Goal: Find specific page/section: Find specific page/section

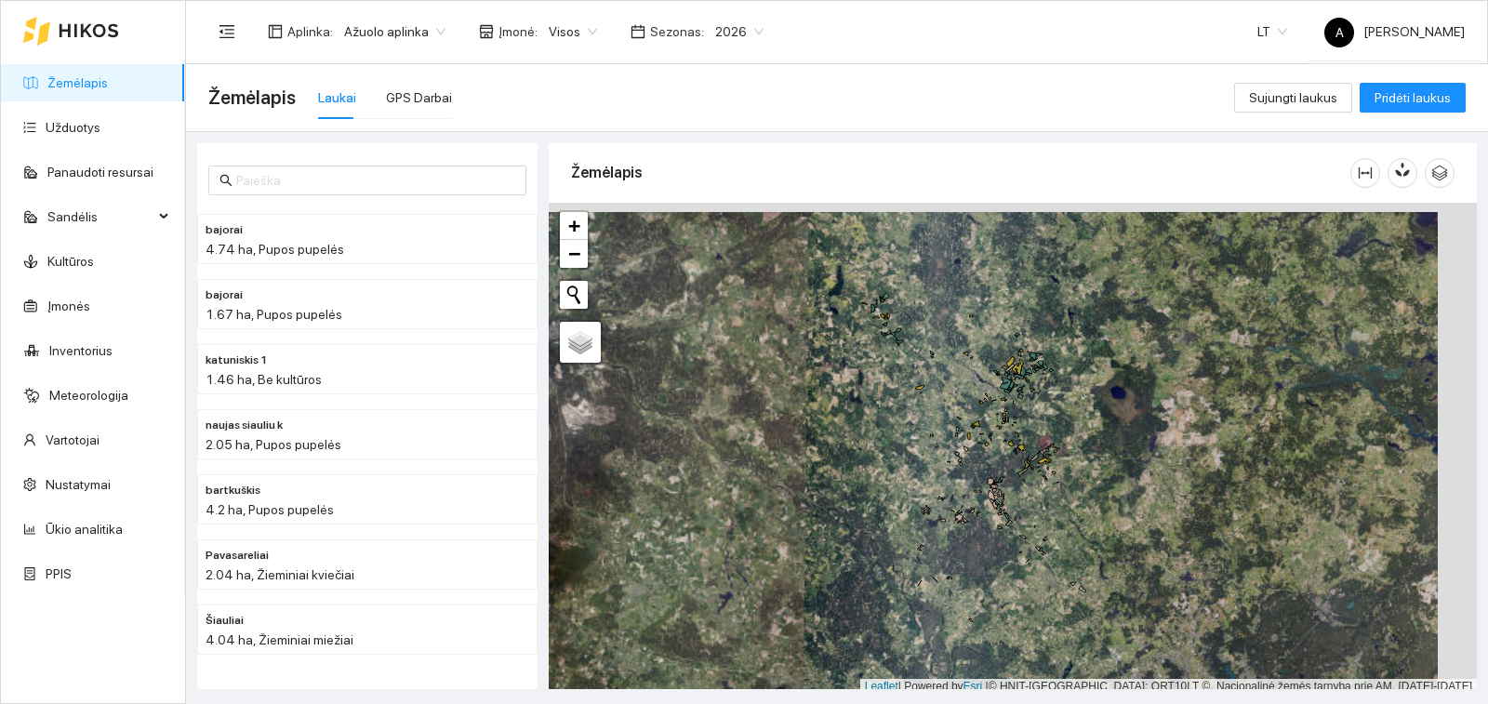
scroll to position [6, 0]
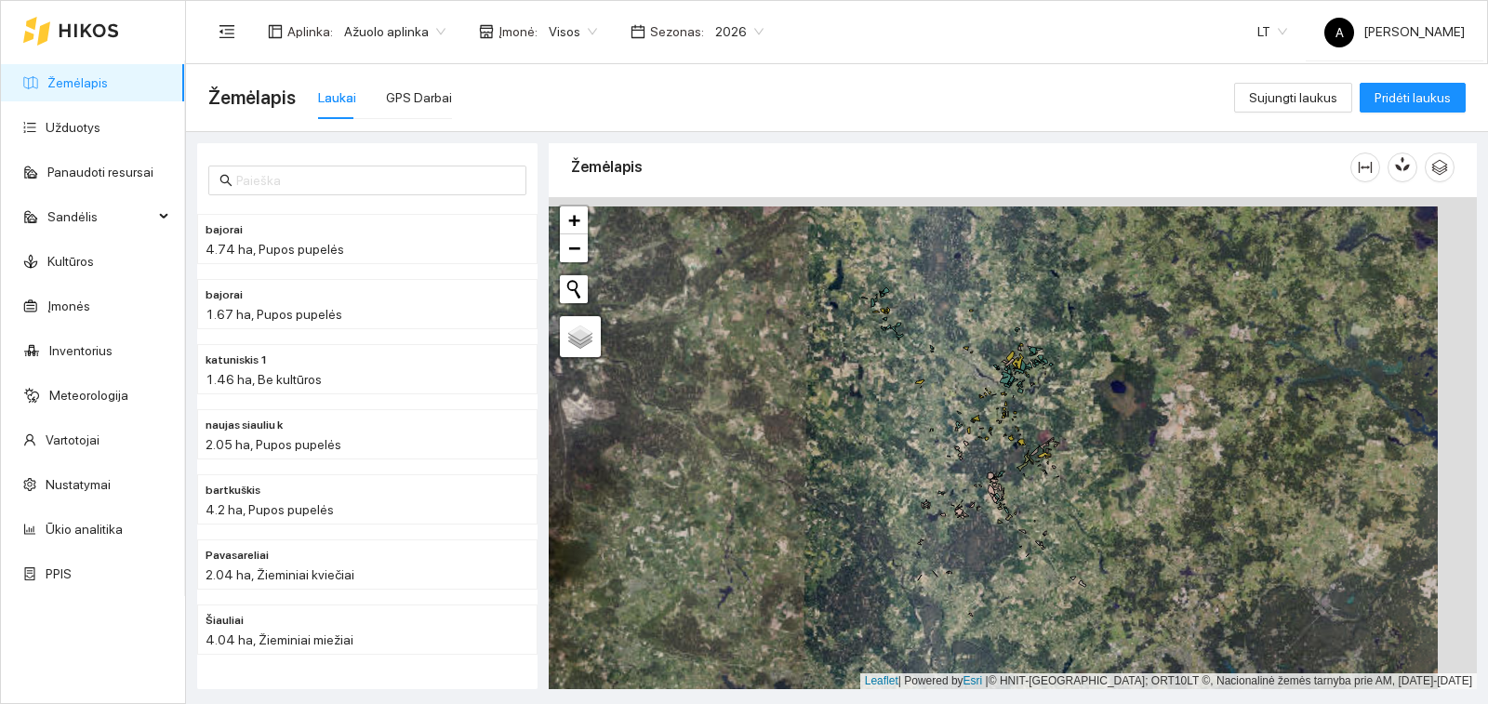
drag, startPoint x: 1109, startPoint y: 468, endPoint x: 1061, endPoint y: 475, distance: 48.0
click at [1061, 475] on div "+ − Nieko nerasta. Bandykite dar kartą. Žemėlapis Palydovas Leaflet | Powered b…" at bounding box center [1013, 443] width 928 height 492
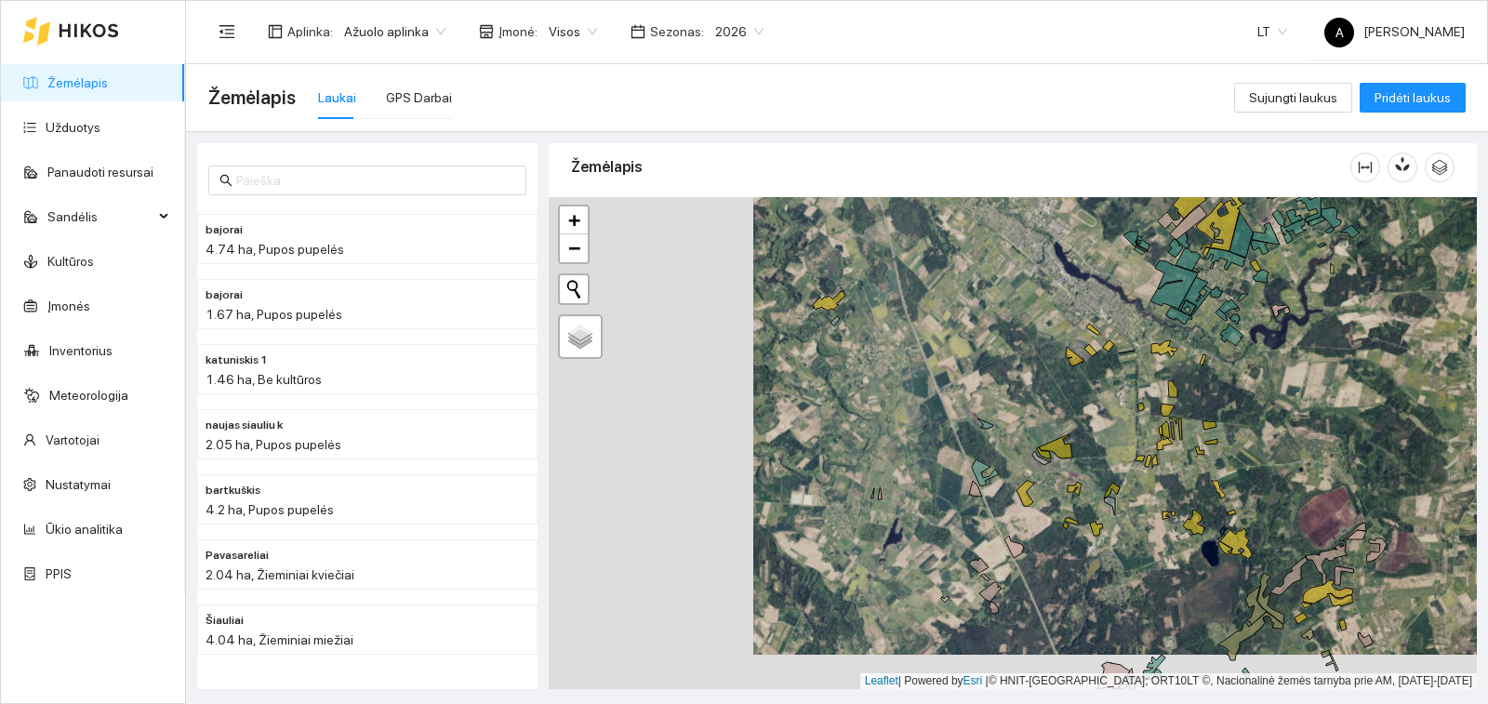
drag, startPoint x: 755, startPoint y: 395, endPoint x: 968, endPoint y: 330, distance: 222.8
click at [968, 330] on div "+ − Nieko nerasta. Bandykite dar kartą. Žemėlapis Palydovas Leaflet | Powered b…" at bounding box center [1013, 443] width 928 height 492
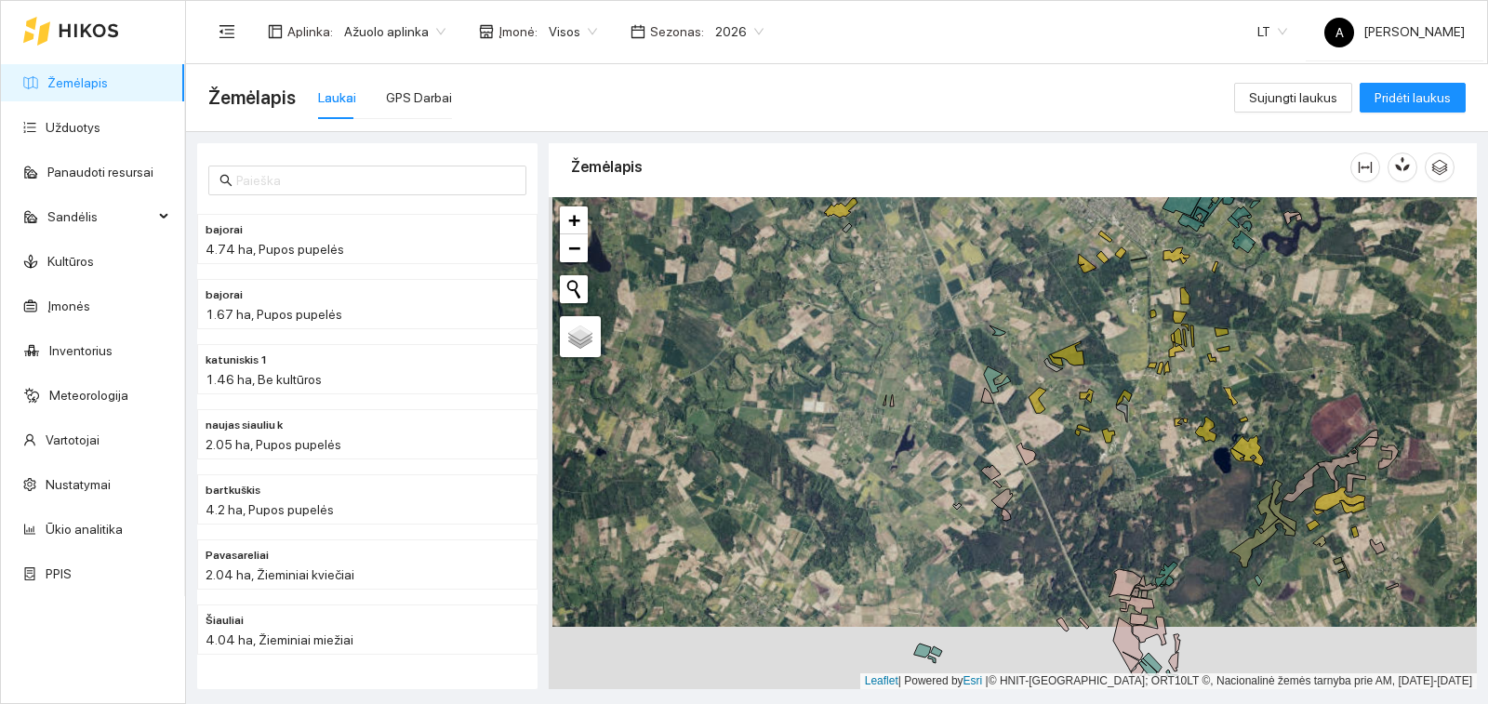
drag, startPoint x: 1031, startPoint y: 526, endPoint x: 1020, endPoint y: 333, distance: 192.9
click at [1020, 333] on div "Paminklai | Pupos pupelės 11.22 ha + − Nieko nerasta. Bandykite dar kartą. Žemė…" at bounding box center [1013, 443] width 928 height 492
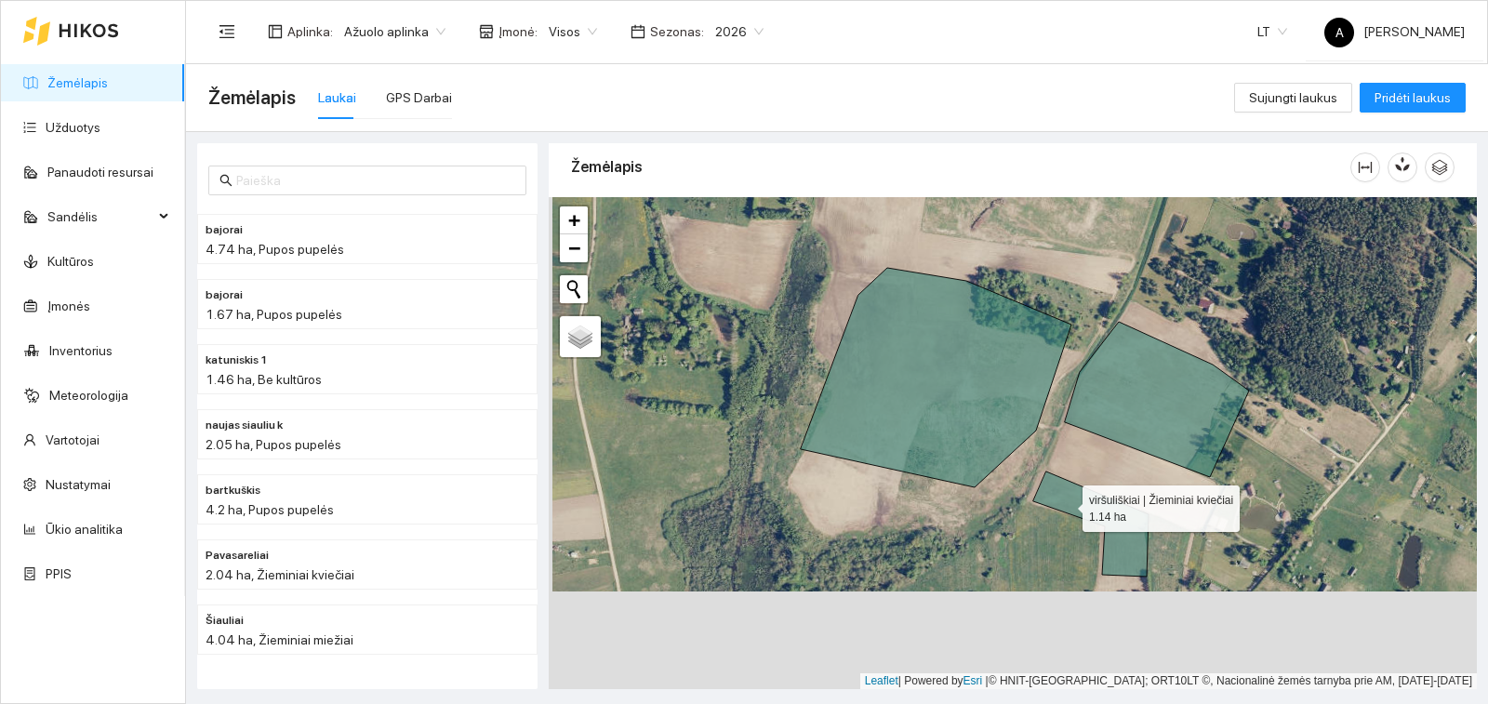
drag, startPoint x: 1066, startPoint y: 588, endPoint x: 1066, endPoint y: 505, distance: 82.8
click at [1066, 505] on icon at bounding box center [1090, 524] width 115 height 105
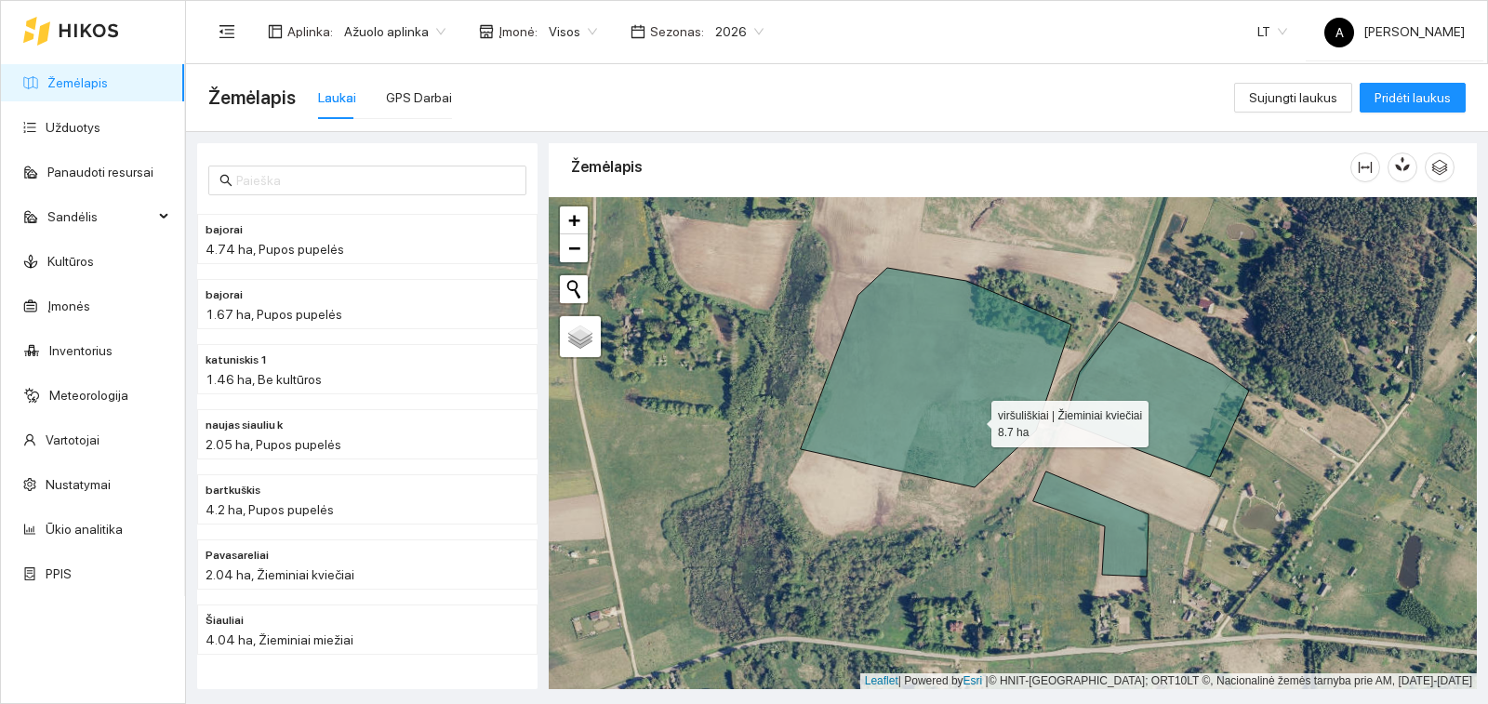
click at [975, 420] on icon at bounding box center [936, 378] width 271 height 220
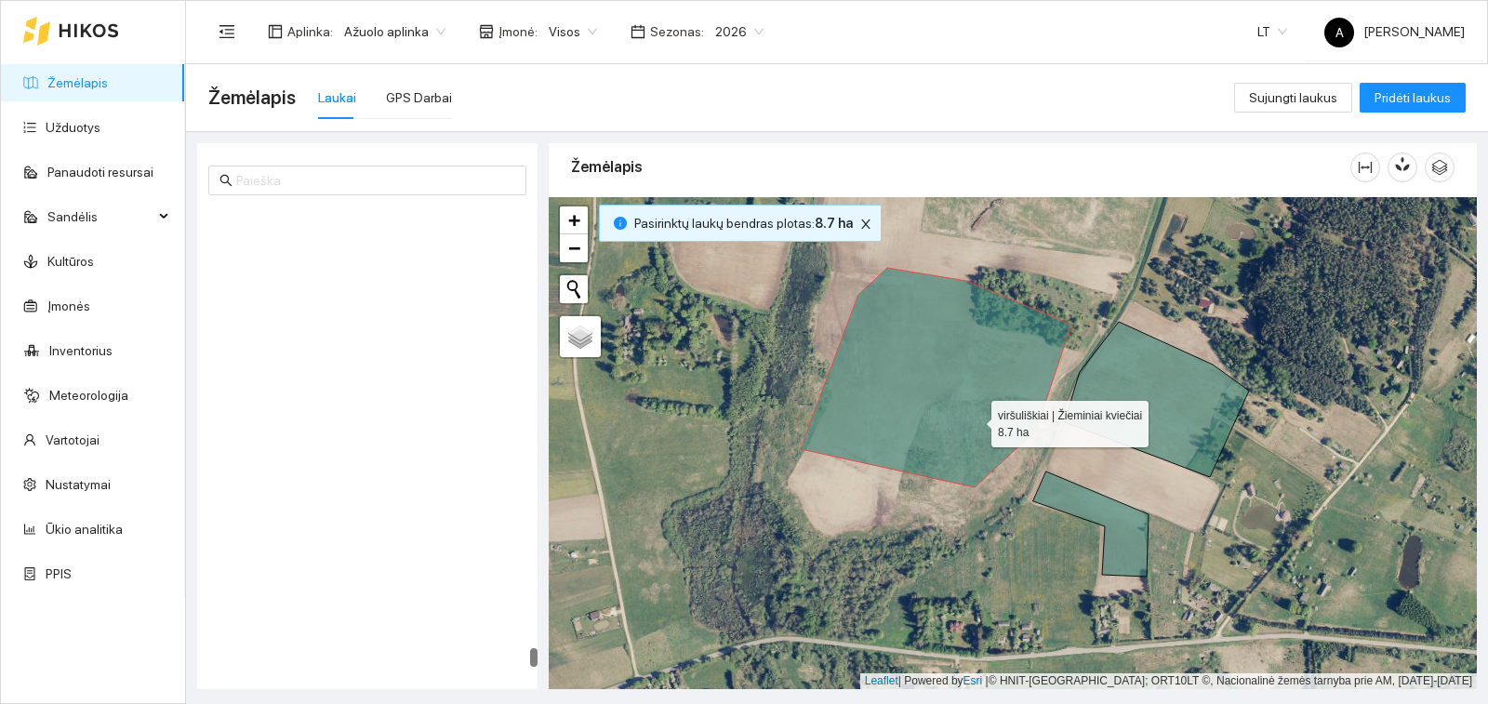
scroll to position [12983, 0]
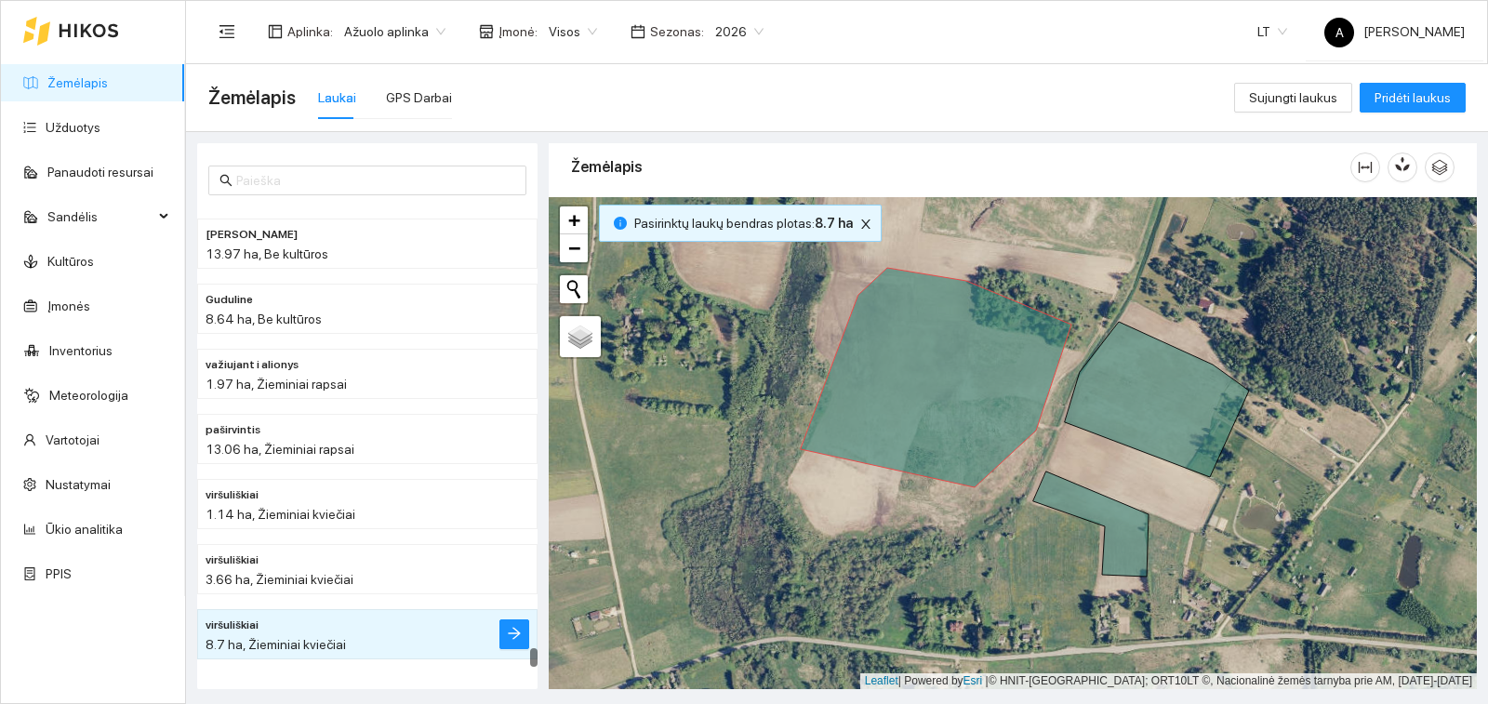
click at [667, 503] on div "+ − Nieko nerasta. Bandykite dar kartą. Žemėlapis Palydovas Leaflet | Powered b…" at bounding box center [1013, 443] width 928 height 492
click at [84, 87] on link "Žemėlapis" at bounding box center [77, 82] width 60 height 15
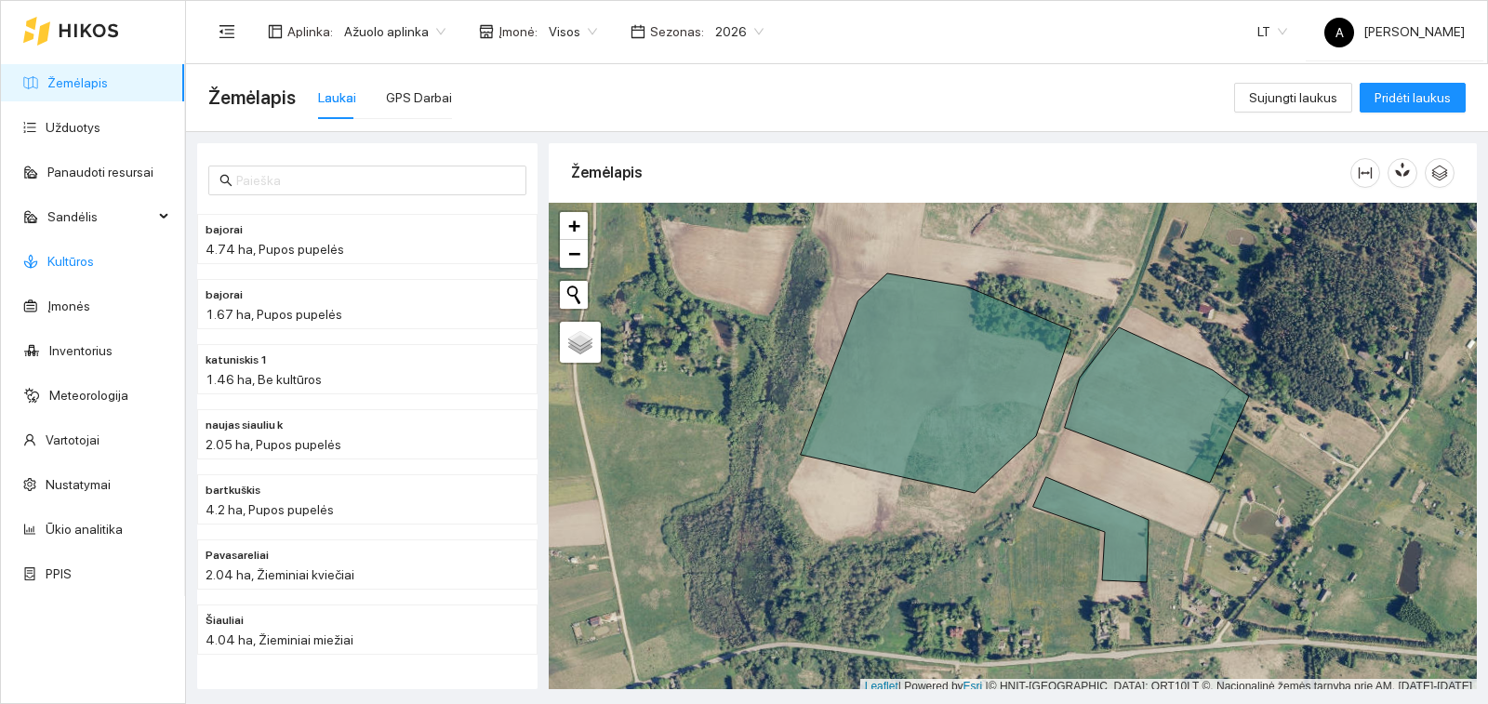
click at [94, 269] on link "Kultūros" at bounding box center [70, 261] width 47 height 15
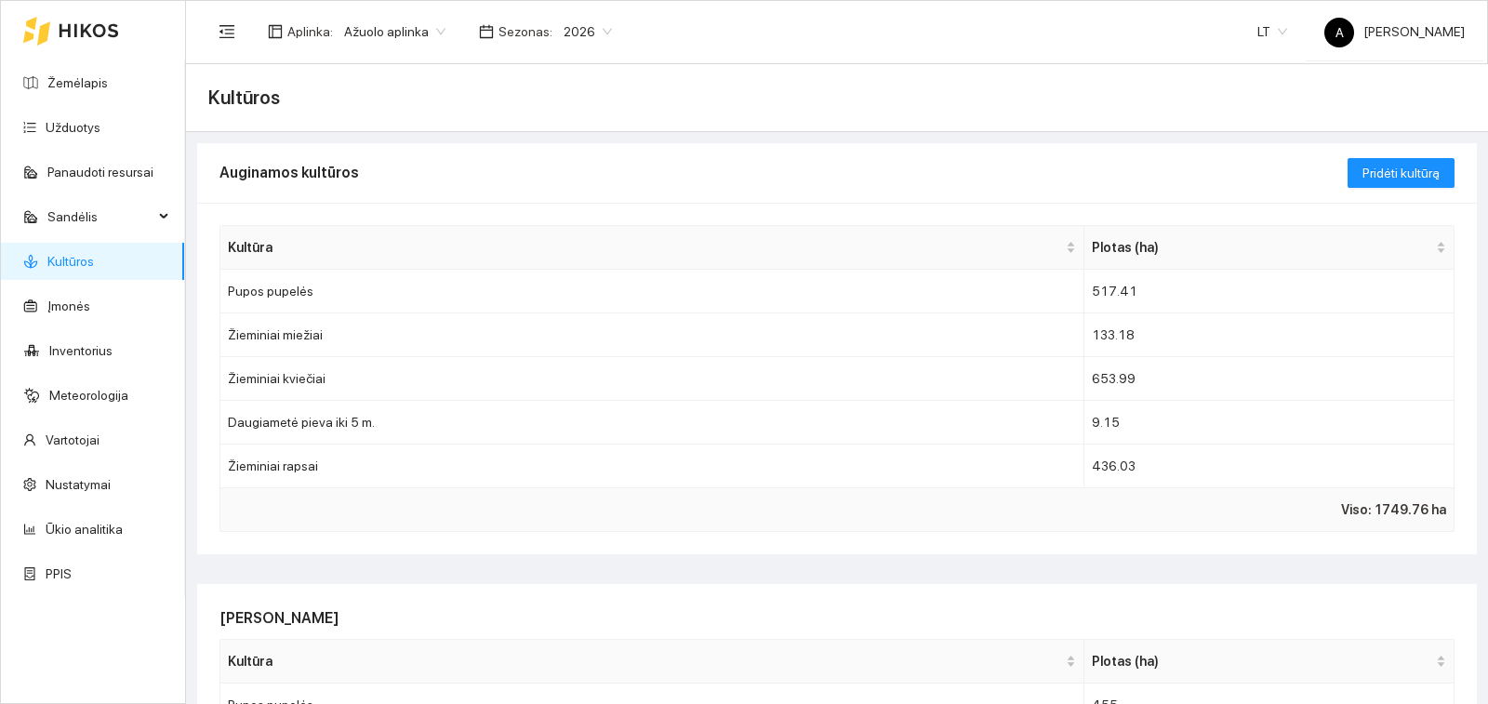
click at [594, 33] on span "2026" at bounding box center [588, 32] width 48 height 28
click at [585, 215] on div "2025" at bounding box center [575, 217] width 71 height 30
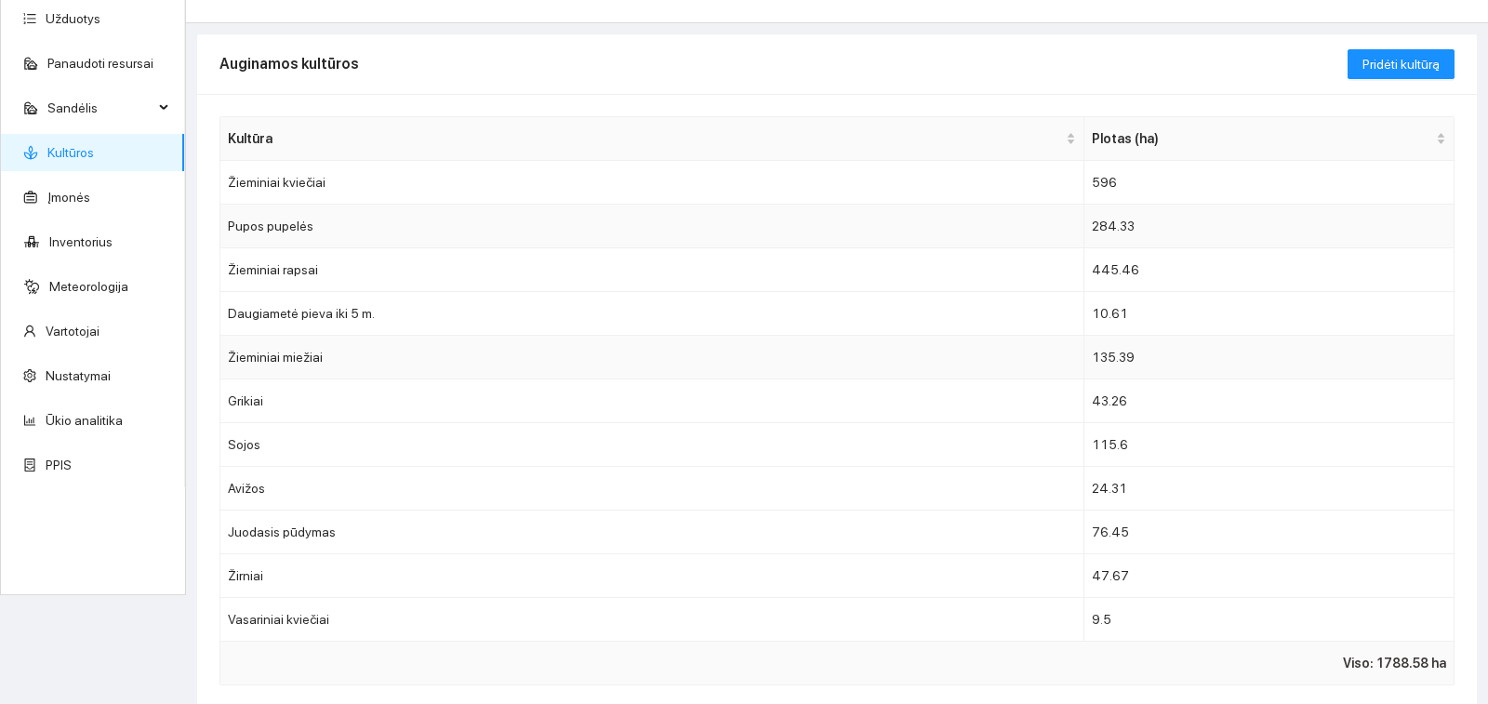
scroll to position [186, 0]
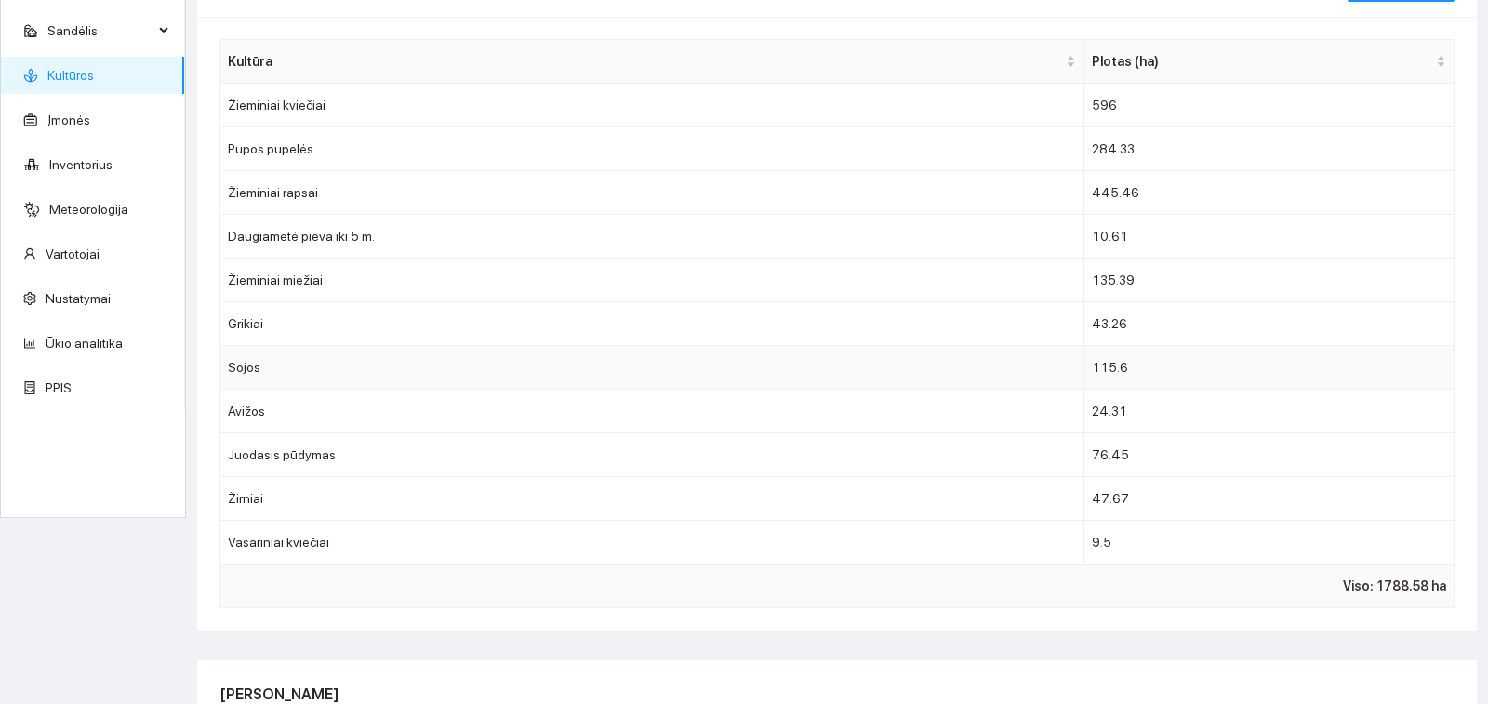
click at [382, 372] on td "Sojos" at bounding box center [652, 368] width 864 height 44
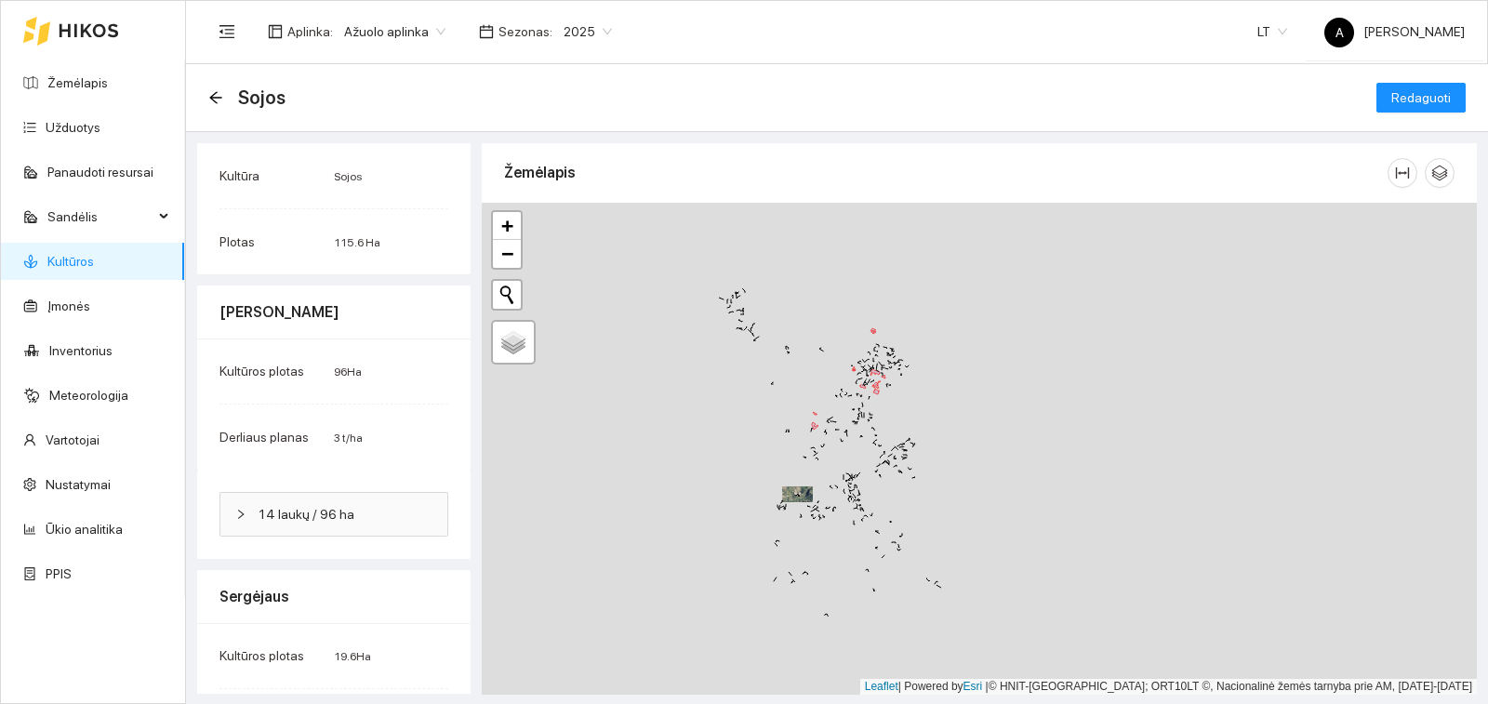
drag, startPoint x: 1062, startPoint y: 491, endPoint x: 887, endPoint y: 550, distance: 185.3
click at [889, 550] on div "+ − Nieko nerasta. Bandykite dar kartą. Žemėlapis Palydovas Leaflet | Powered b…" at bounding box center [979, 449] width 995 height 492
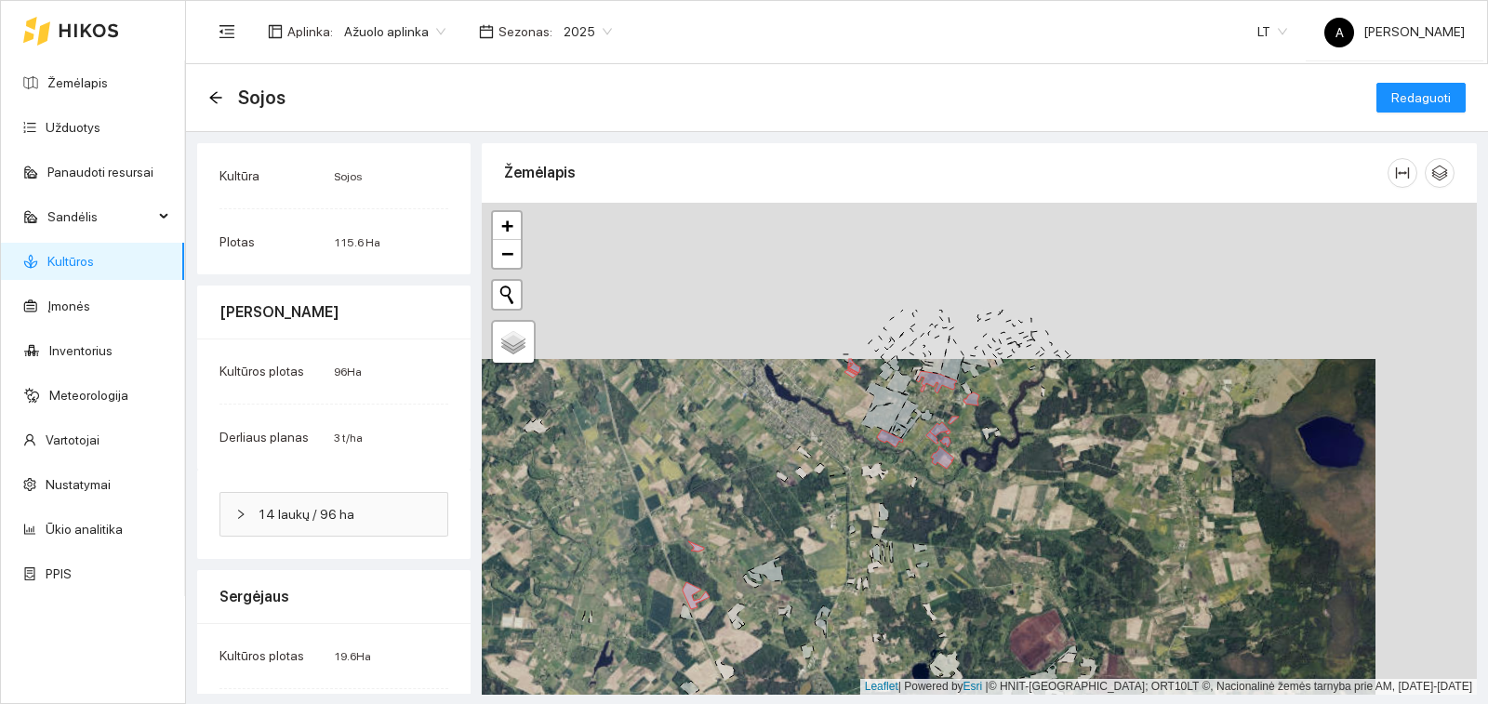
drag, startPoint x: 993, startPoint y: 376, endPoint x: 908, endPoint y: 532, distance: 178.2
click at [908, 532] on div "+ − Nieko nerasta. Bandykite dar kartą. Žemėlapis Palydovas Leaflet | Powered b…" at bounding box center [979, 449] width 995 height 492
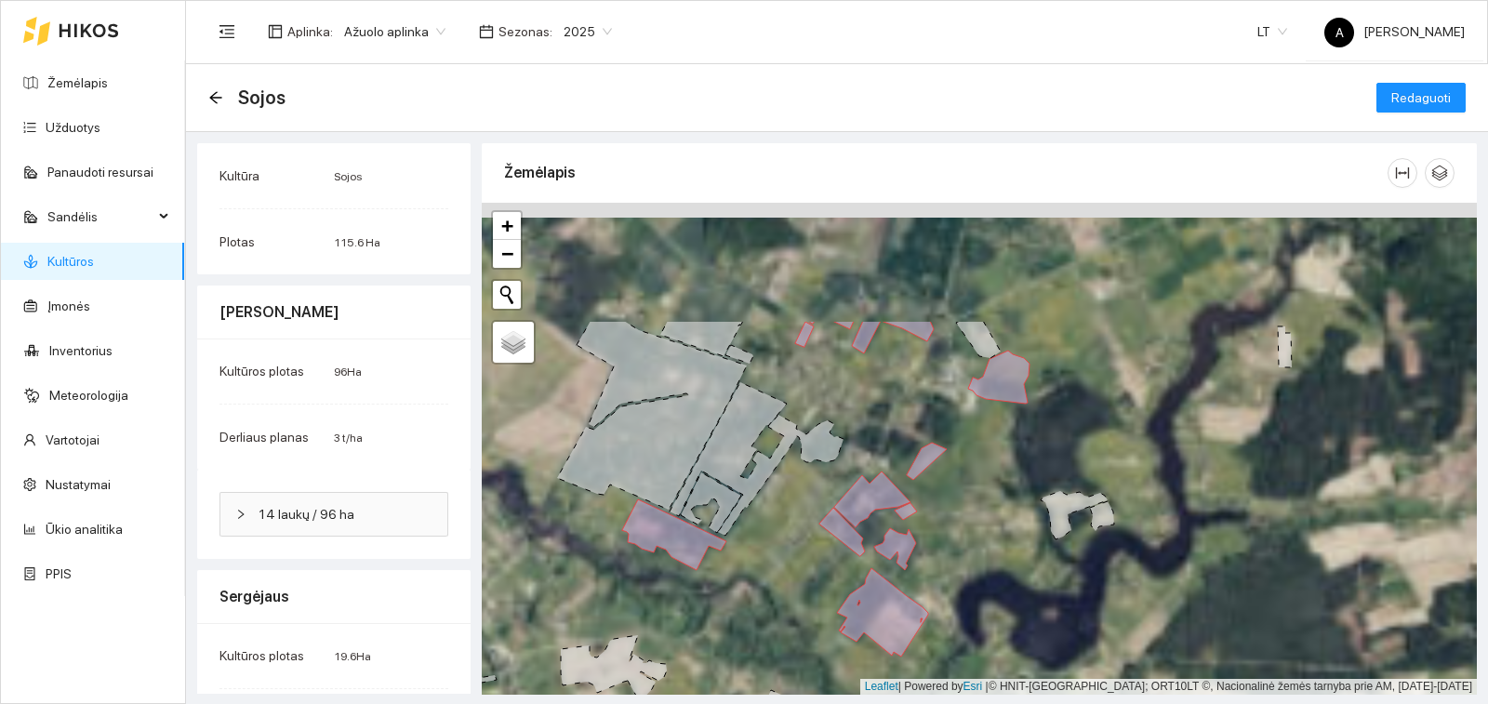
drag, startPoint x: 1037, startPoint y: 365, endPoint x: 993, endPoint y: 533, distance: 174.0
click at [993, 533] on div "+ − Nieko nerasta. Bandykite dar kartą. Žemėlapis Palydovas Leaflet | Powered b…" at bounding box center [979, 449] width 995 height 492
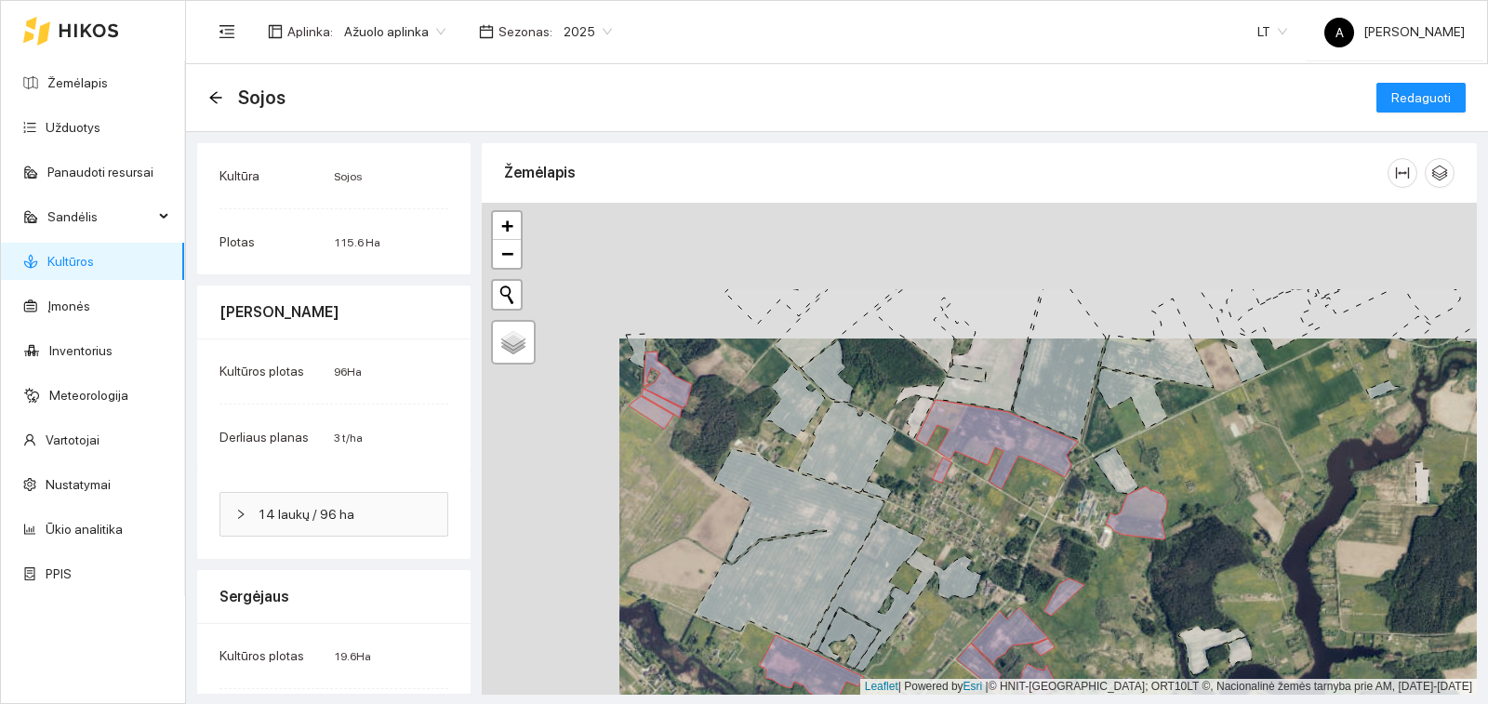
drag, startPoint x: 833, startPoint y: 353, endPoint x: 971, endPoint y: 489, distance: 193.4
click at [971, 489] on div "+ − Nieko nerasta. Bandykite dar kartą. Žemėlapis Palydovas Leaflet | Powered b…" at bounding box center [979, 449] width 995 height 492
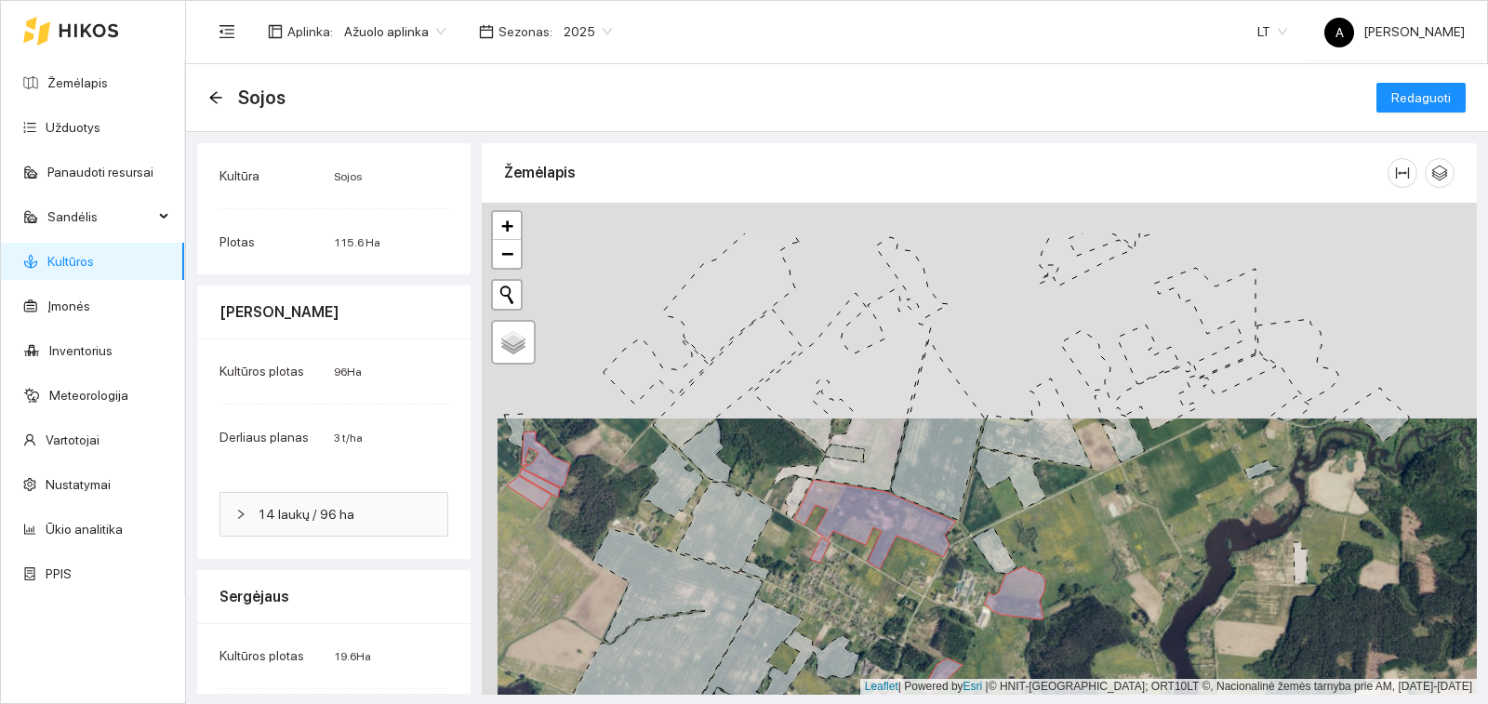
drag, startPoint x: 994, startPoint y: 455, endPoint x: 873, endPoint y: 536, distance: 146.3
click at [873, 536] on div "+ − Nieko nerasta. Bandykite dar kartą. Žemėlapis Palydovas Leaflet | Powered b…" at bounding box center [979, 449] width 995 height 492
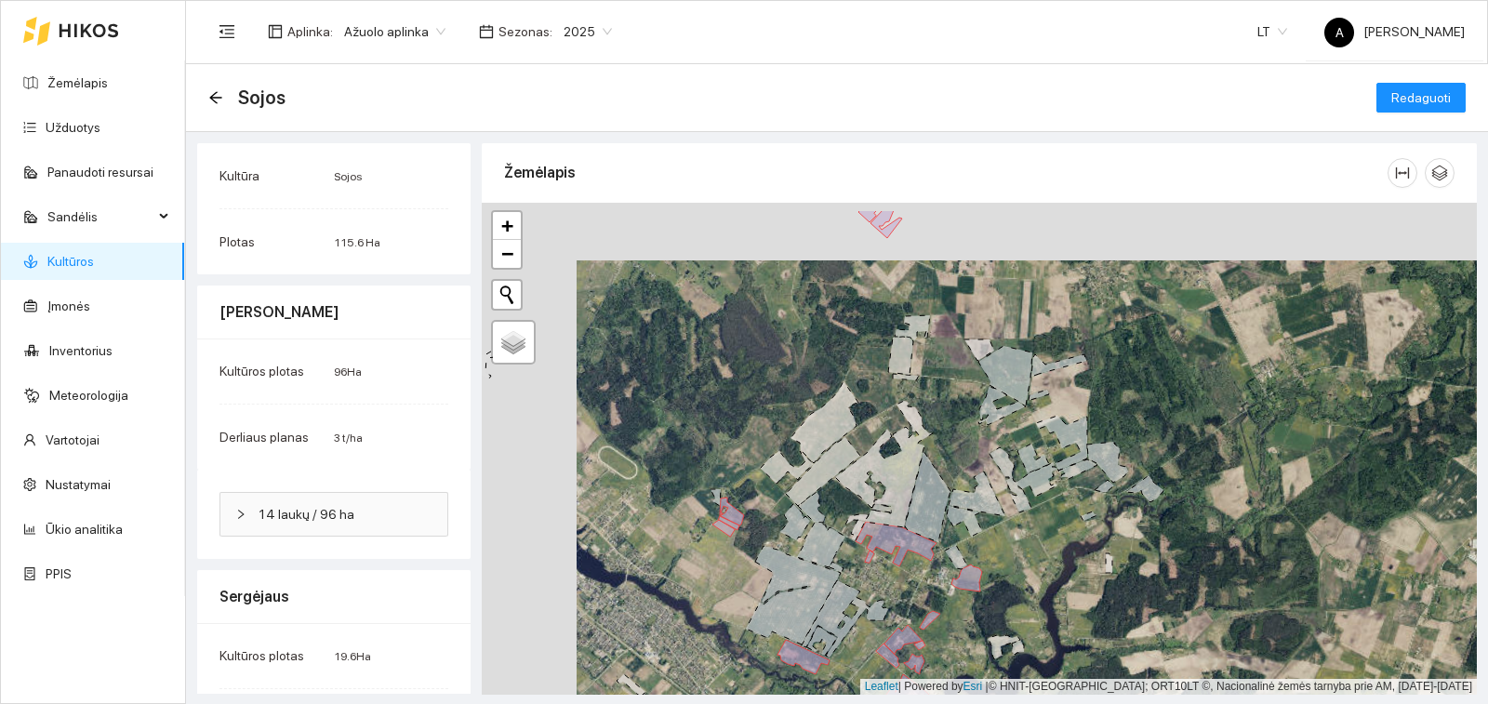
drag, startPoint x: 760, startPoint y: 540, endPoint x: 808, endPoint y: 560, distance: 52.5
click at [808, 560] on icon at bounding box center [821, 545] width 48 height 45
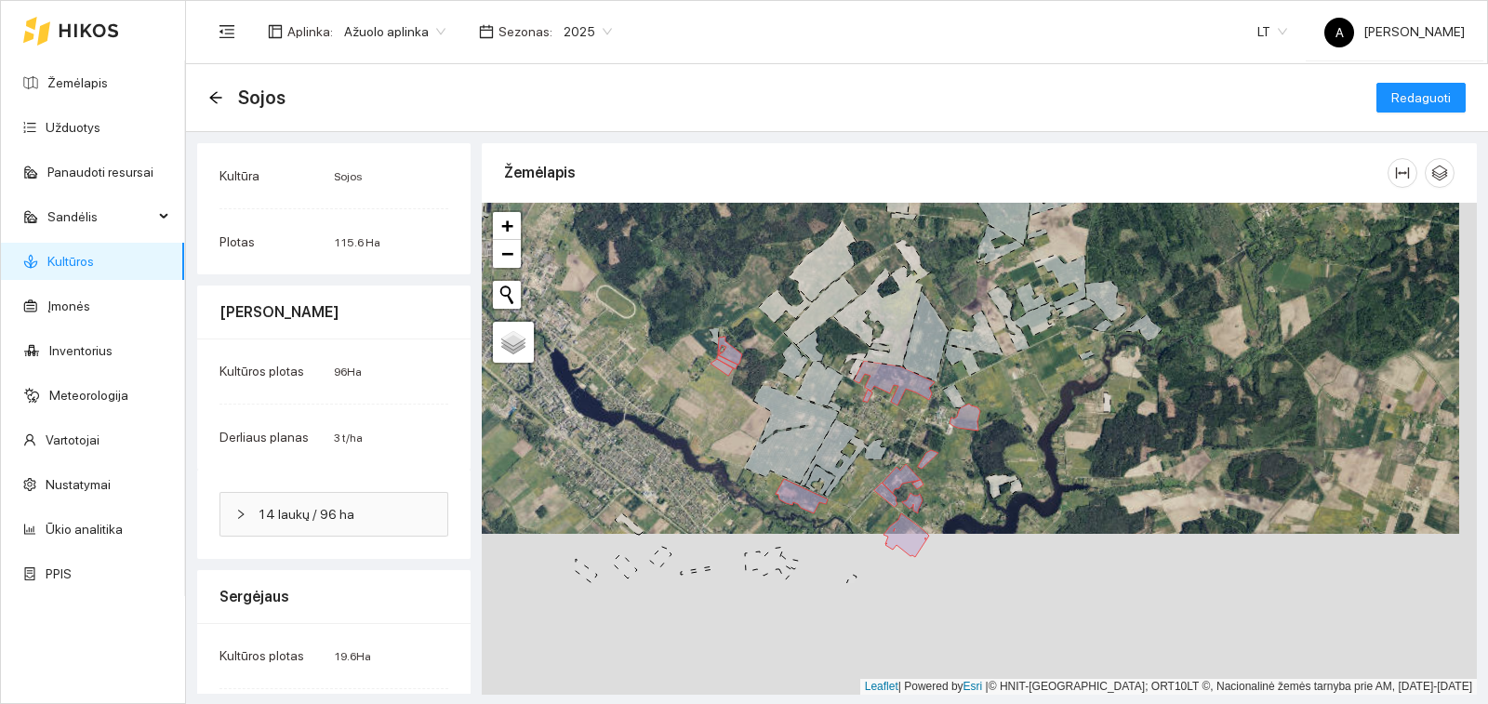
drag, startPoint x: 1007, startPoint y: 538, endPoint x: 1005, endPoint y: 475, distance: 62.4
click at [1005, 475] on icon at bounding box center [1002, 486] width 33 height 24
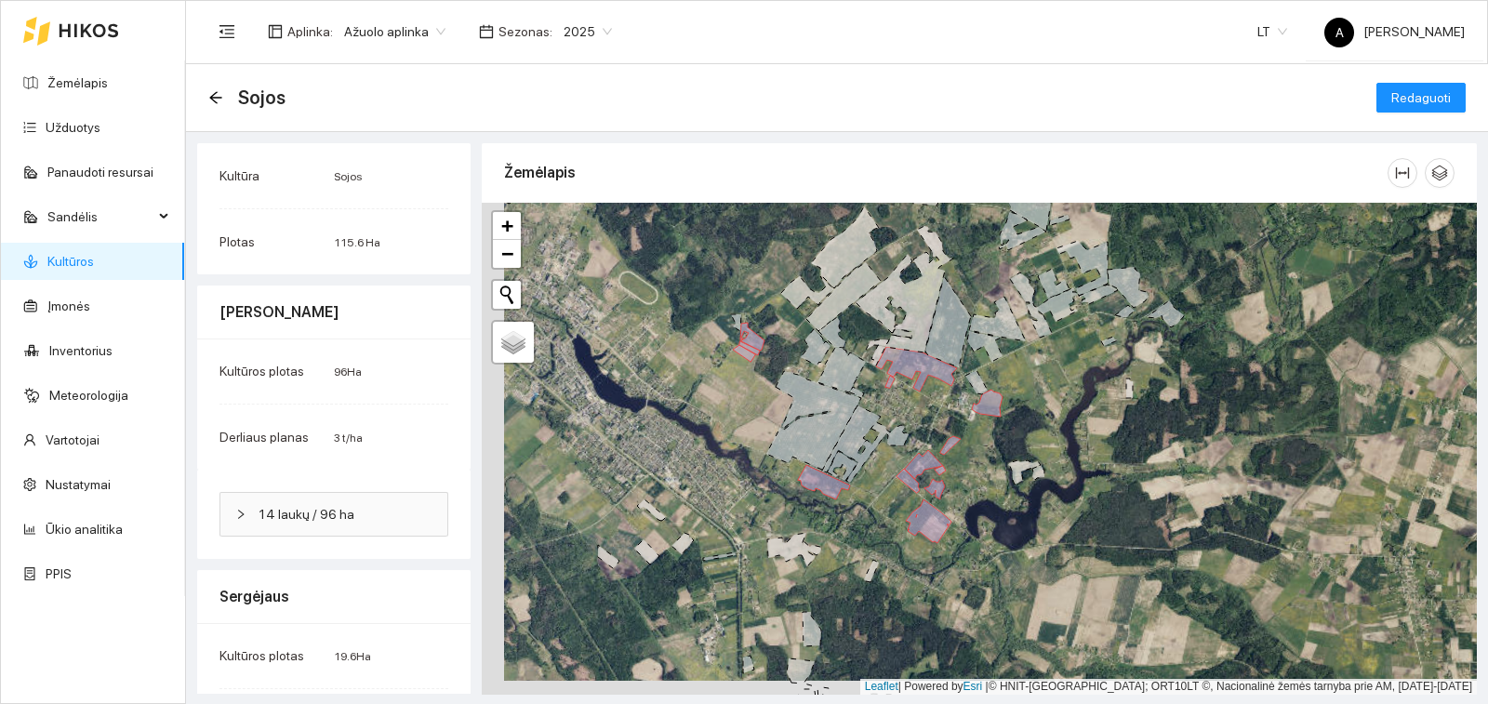
drag, startPoint x: 900, startPoint y: 610, endPoint x: 925, endPoint y: 603, distance: 25.3
click at [925, 603] on div "+ − Nieko nerasta. Bandykite dar kartą. Žemėlapis Palydovas Leaflet | Powered b…" at bounding box center [979, 449] width 995 height 492
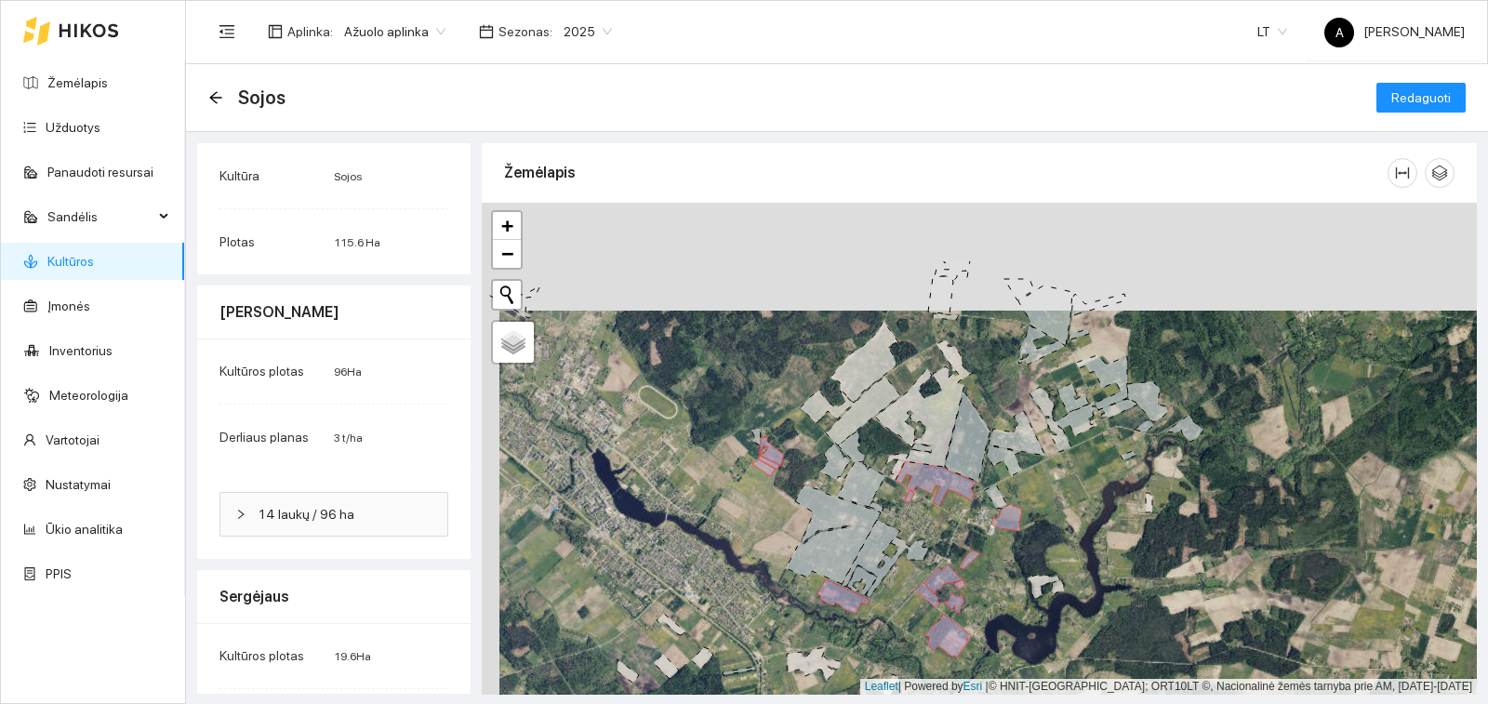
drag, startPoint x: 812, startPoint y: 398, endPoint x: 830, endPoint y: 506, distance: 109.3
click at [830, 506] on icon at bounding box center [833, 535] width 95 height 99
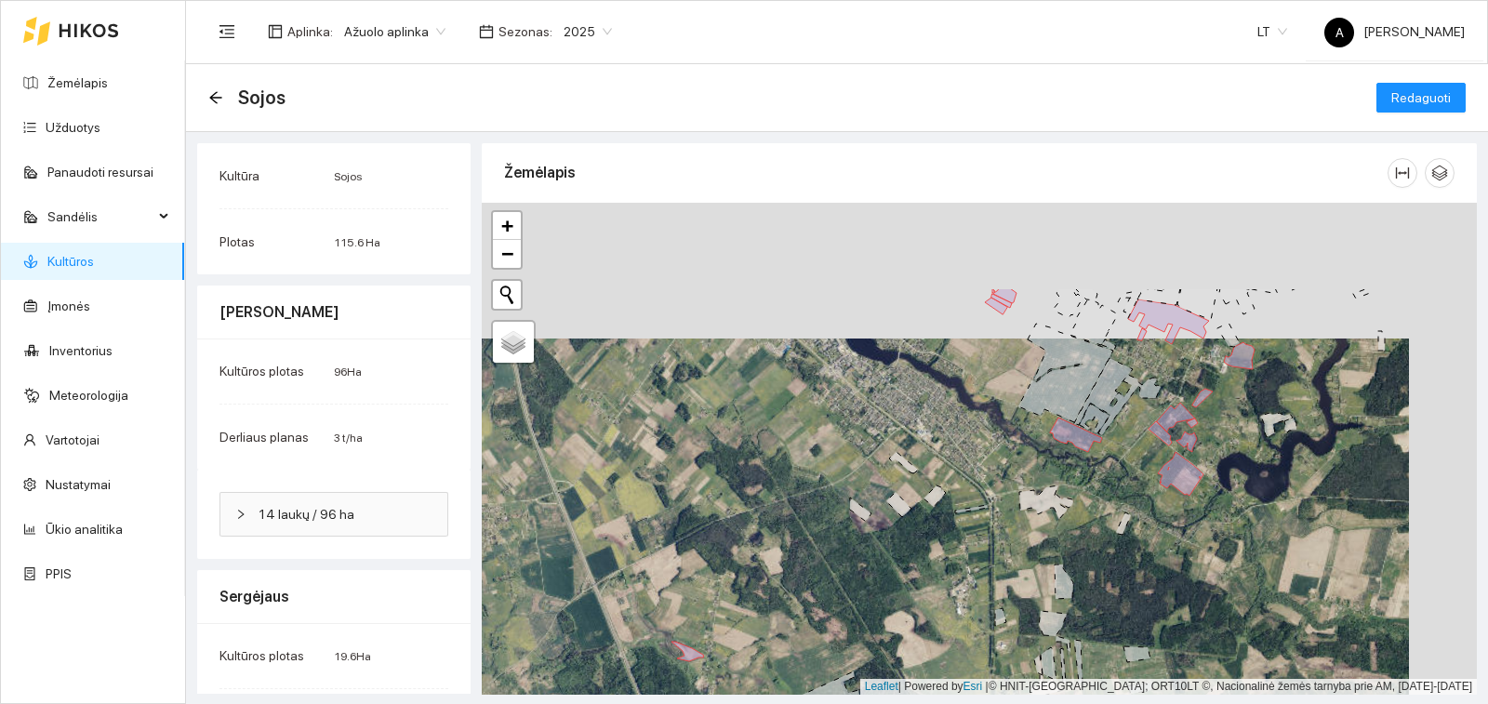
drag, startPoint x: 1000, startPoint y: 391, endPoint x: 940, endPoint y: 543, distance: 163.8
click at [940, 548] on div "+ − Nieko nerasta. Bandykite dar kartą. Žemėlapis Palydovas Leaflet | Powered b…" at bounding box center [979, 449] width 995 height 492
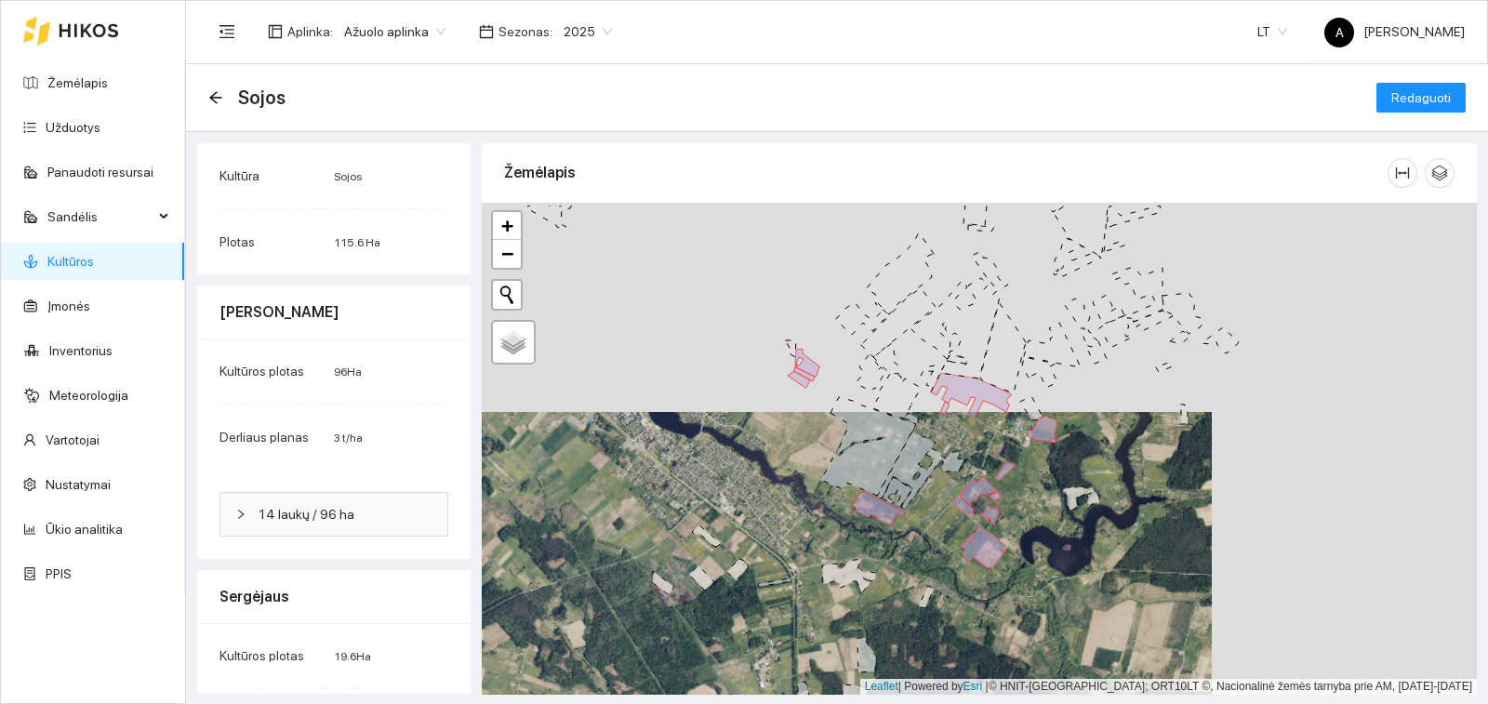
drag, startPoint x: 1060, startPoint y: 367, endPoint x: 798, endPoint y: 400, distance: 263.4
click at [821, 400] on icon at bounding box center [868, 446] width 95 height 99
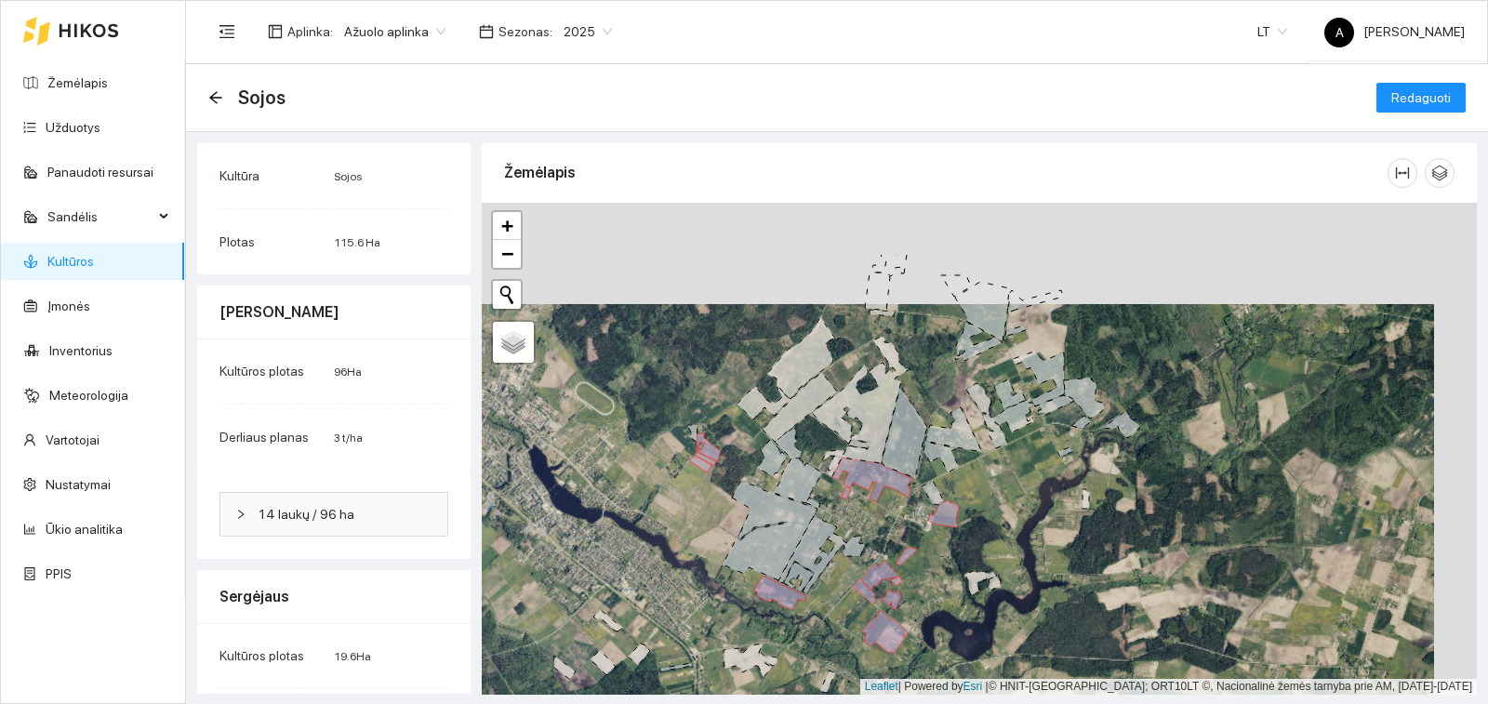
drag, startPoint x: 830, startPoint y: 323, endPoint x: 791, endPoint y: 467, distance: 149.4
click at [791, 467] on div "+ − Nieko nerasta. Bandykite dar kartą. Žemėlapis Palydovas Leaflet | Powered b…" at bounding box center [979, 449] width 995 height 492
